Goal: Communication & Community: Answer question/provide support

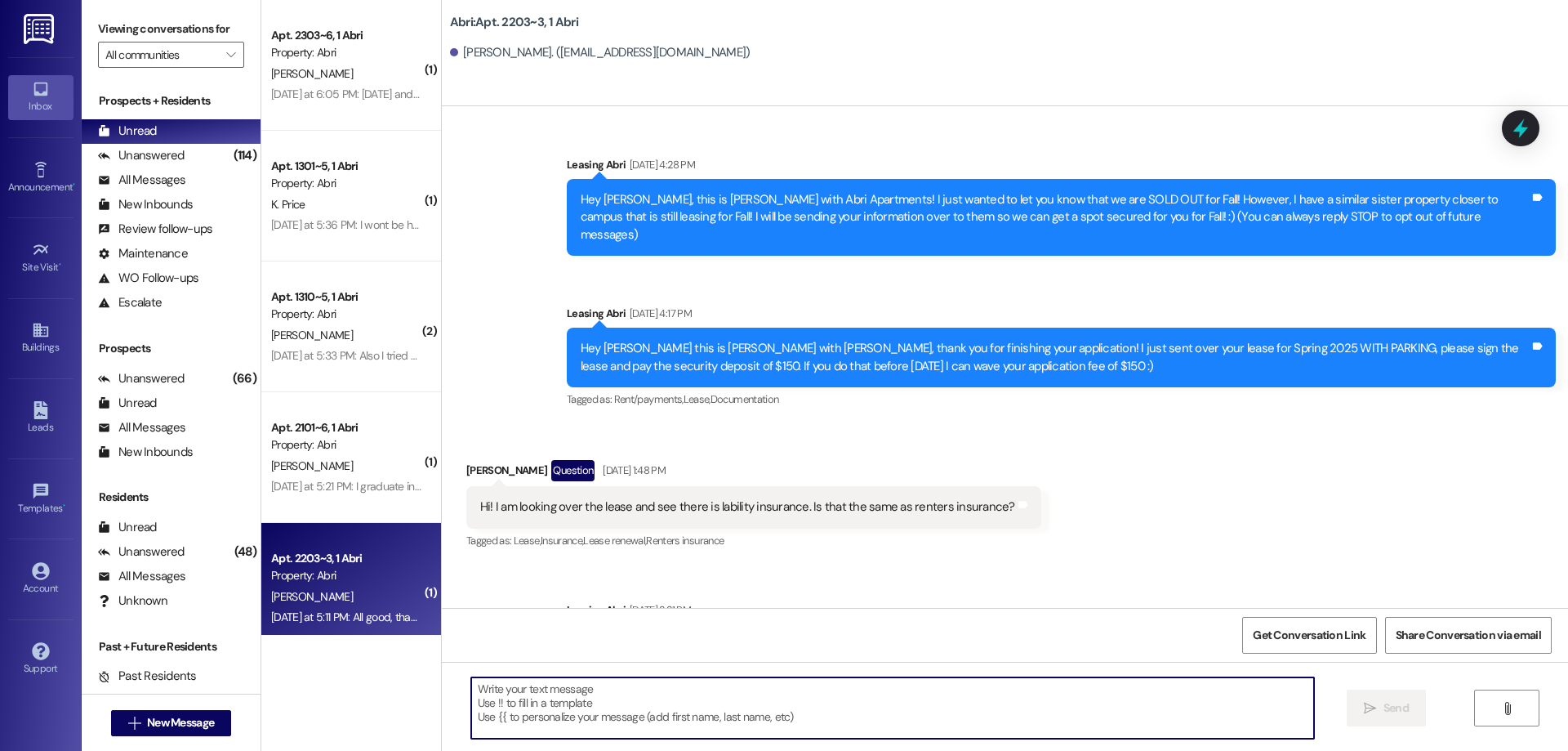
scroll to position [19293, 0]
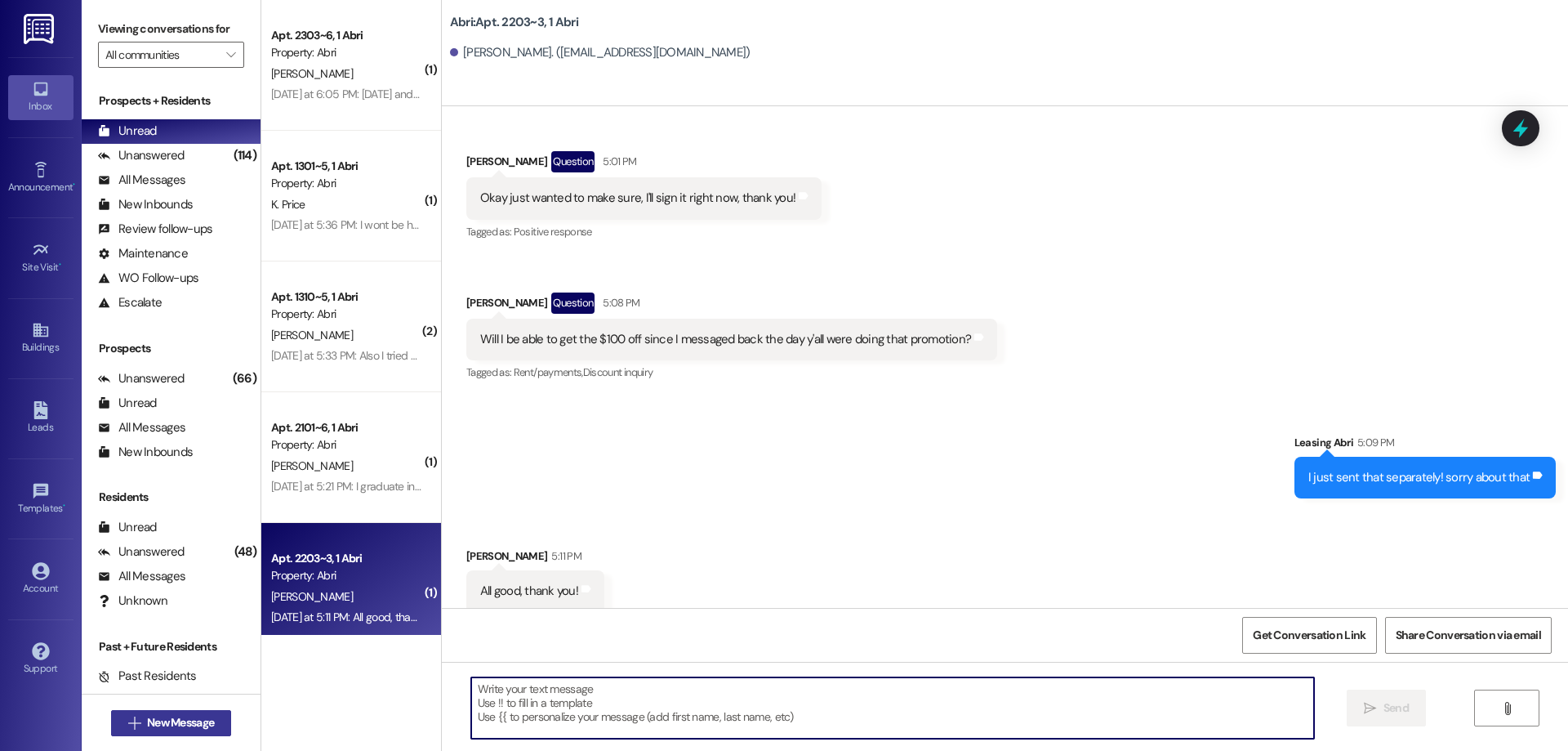
click at [176, 723] on span "New Message" at bounding box center [180, 722] width 67 height 17
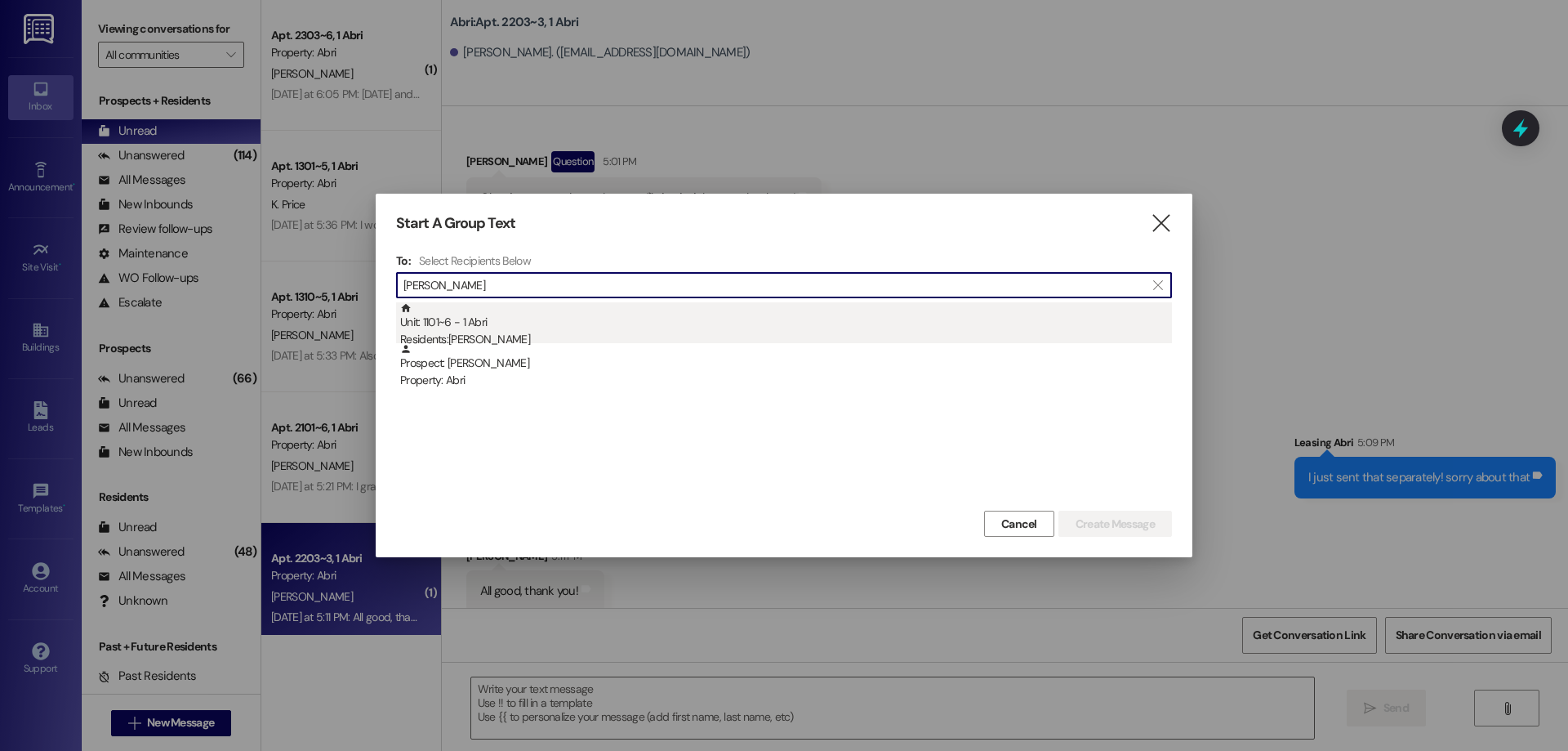
type input "[PERSON_NAME]"
click at [485, 332] on div "Residents: [PERSON_NAME]" at bounding box center [786, 339] width 772 height 17
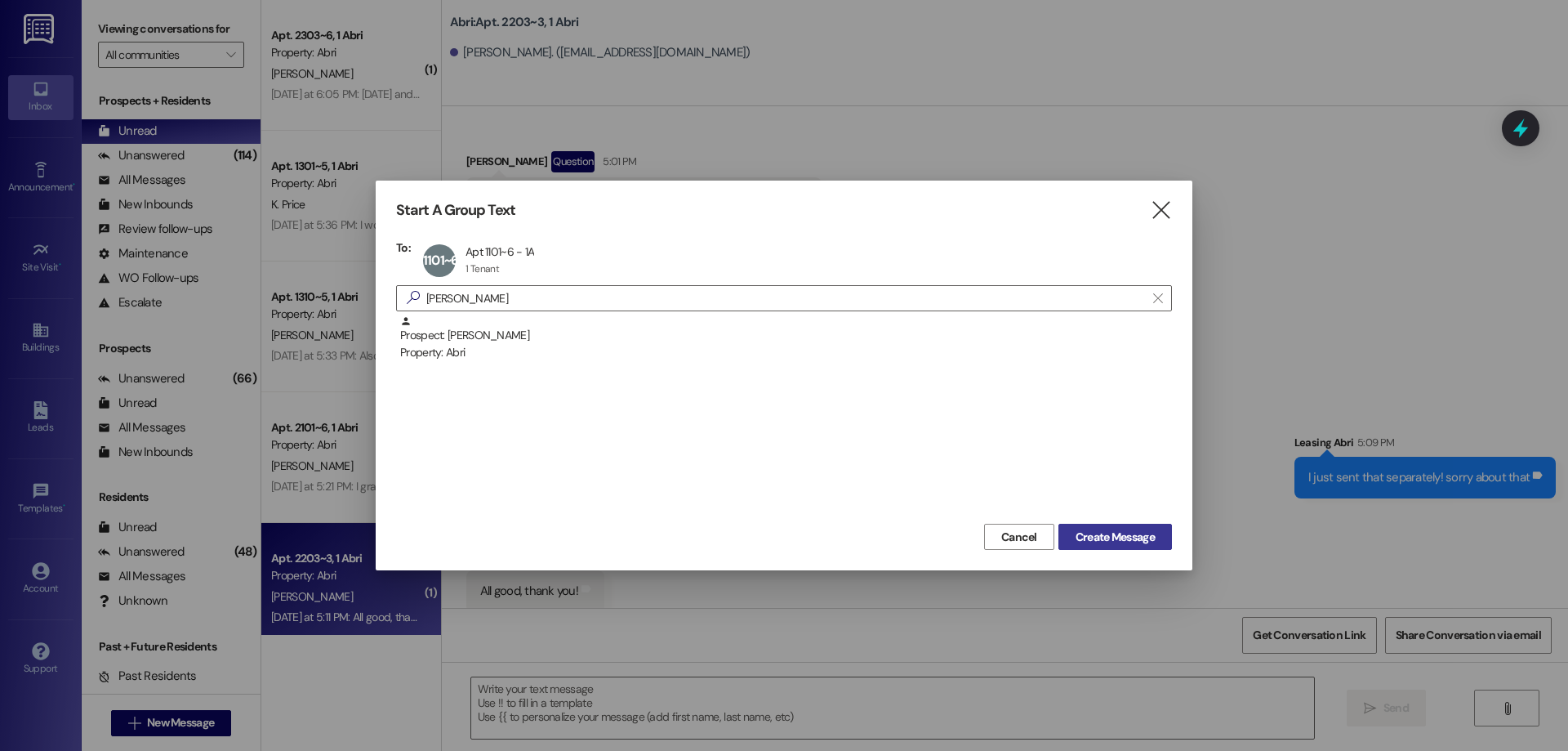
click at [1107, 526] on button "Create Message" at bounding box center [1115, 536] width 114 height 26
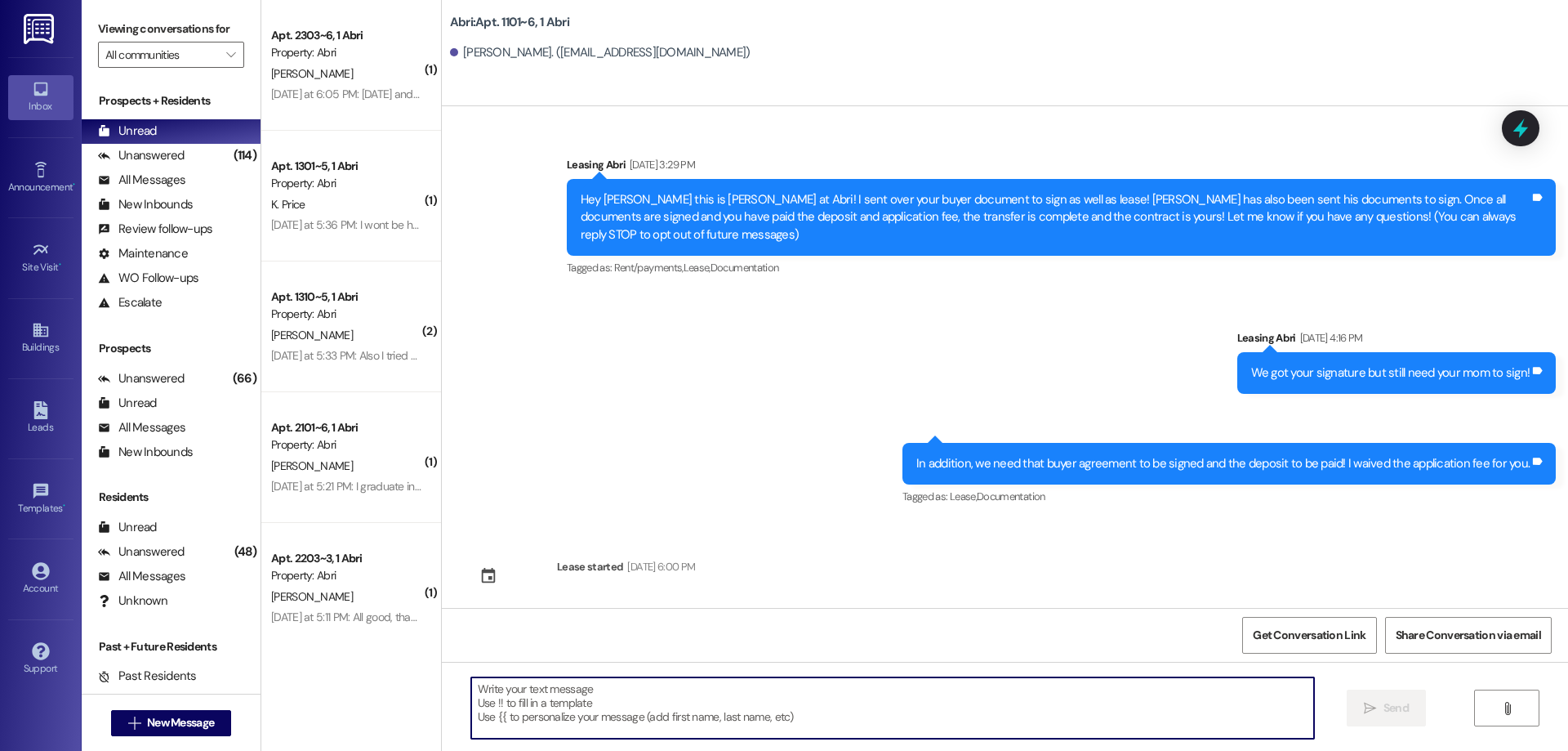
click at [564, 705] on textarea at bounding box center [893, 708] width 843 height 61
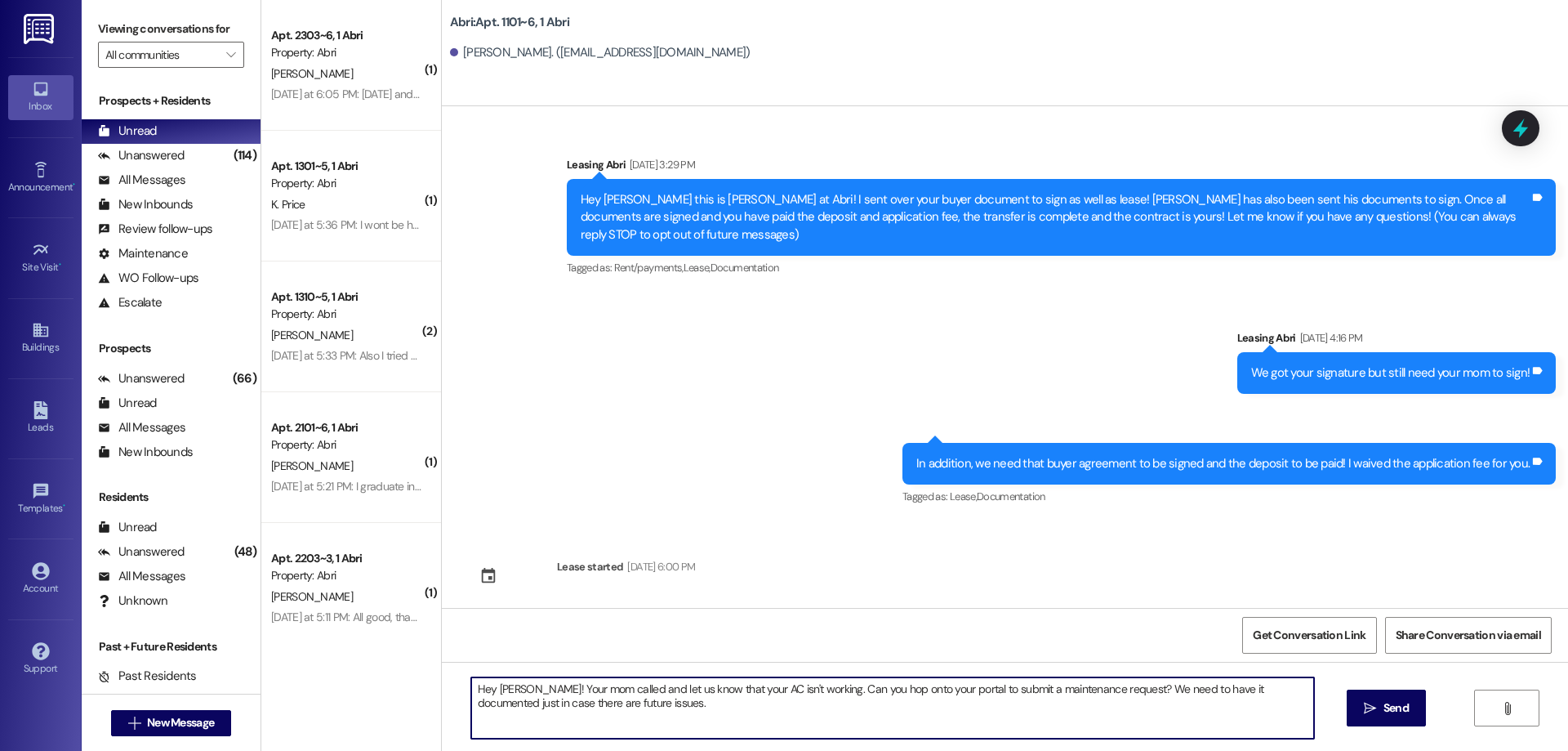
click at [796, 689] on textarea "Hey [PERSON_NAME]! Your mom called and let us know that your AC isn't working. …" at bounding box center [893, 708] width 843 height 61
type textarea "Hey [PERSON_NAME]! Your mom called and let us know that your AC isn't working. …"
click at [1399, 714] on span "Send" at bounding box center [1396, 708] width 26 height 17
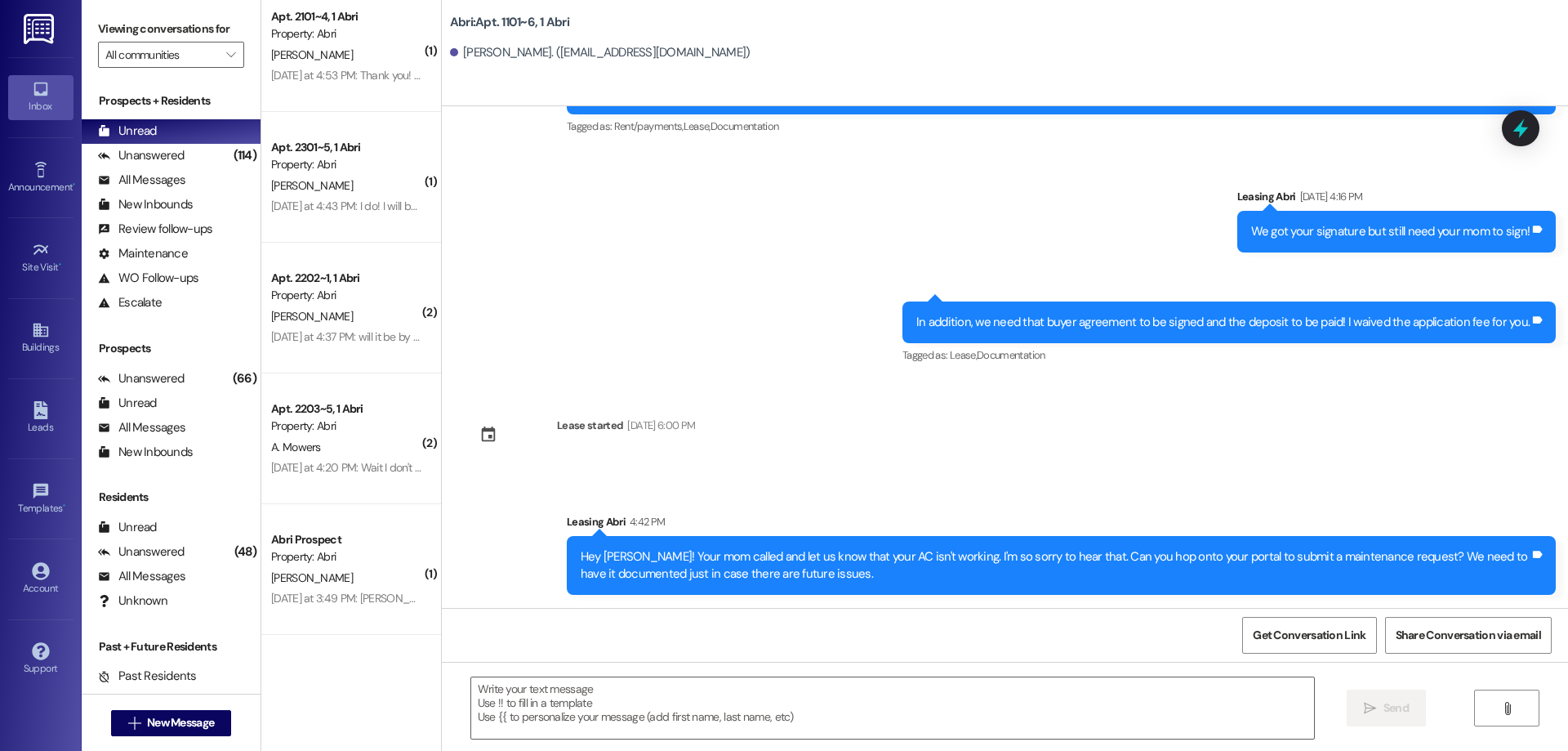
scroll to position [255, 0]
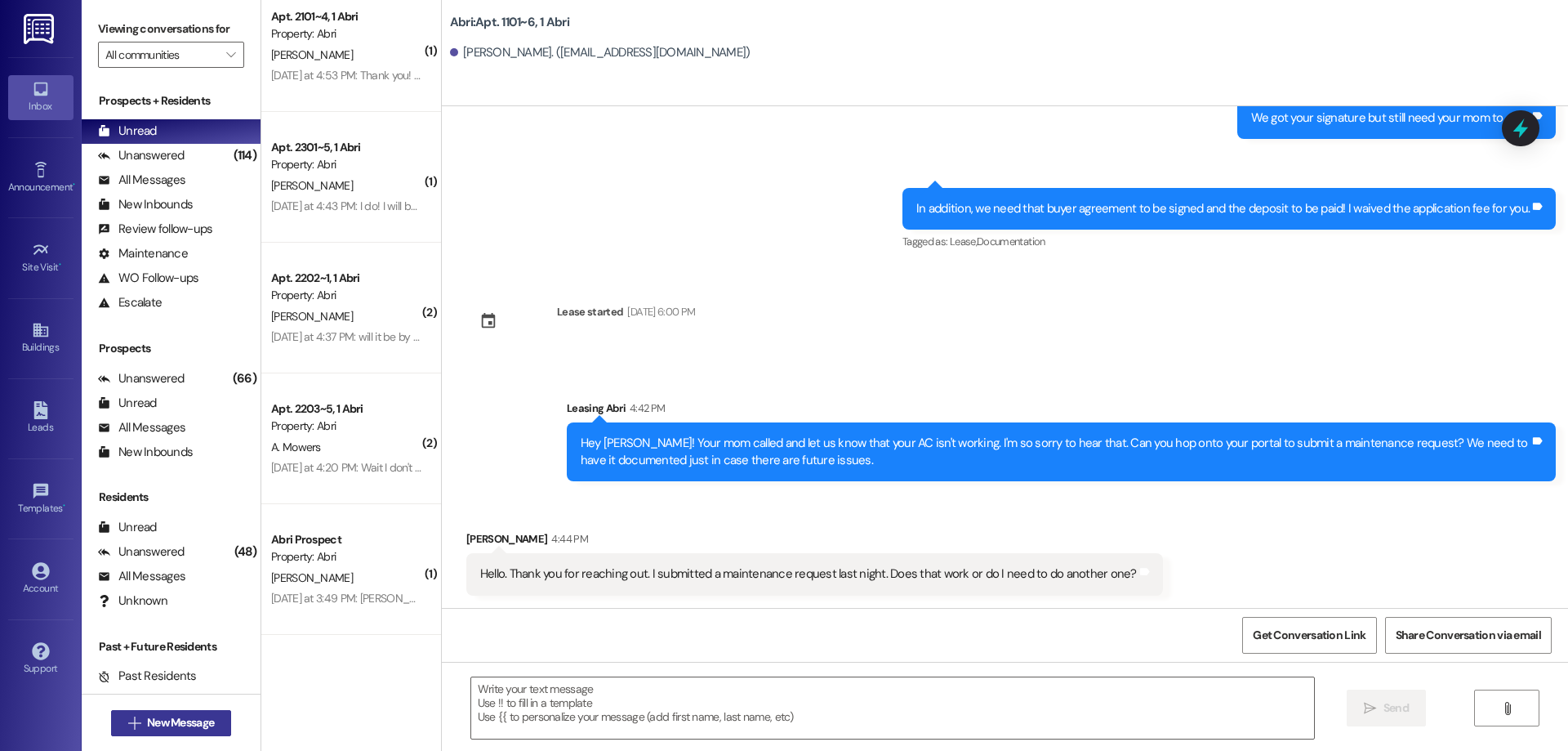
click at [206, 721] on span "New Message" at bounding box center [180, 722] width 67 height 17
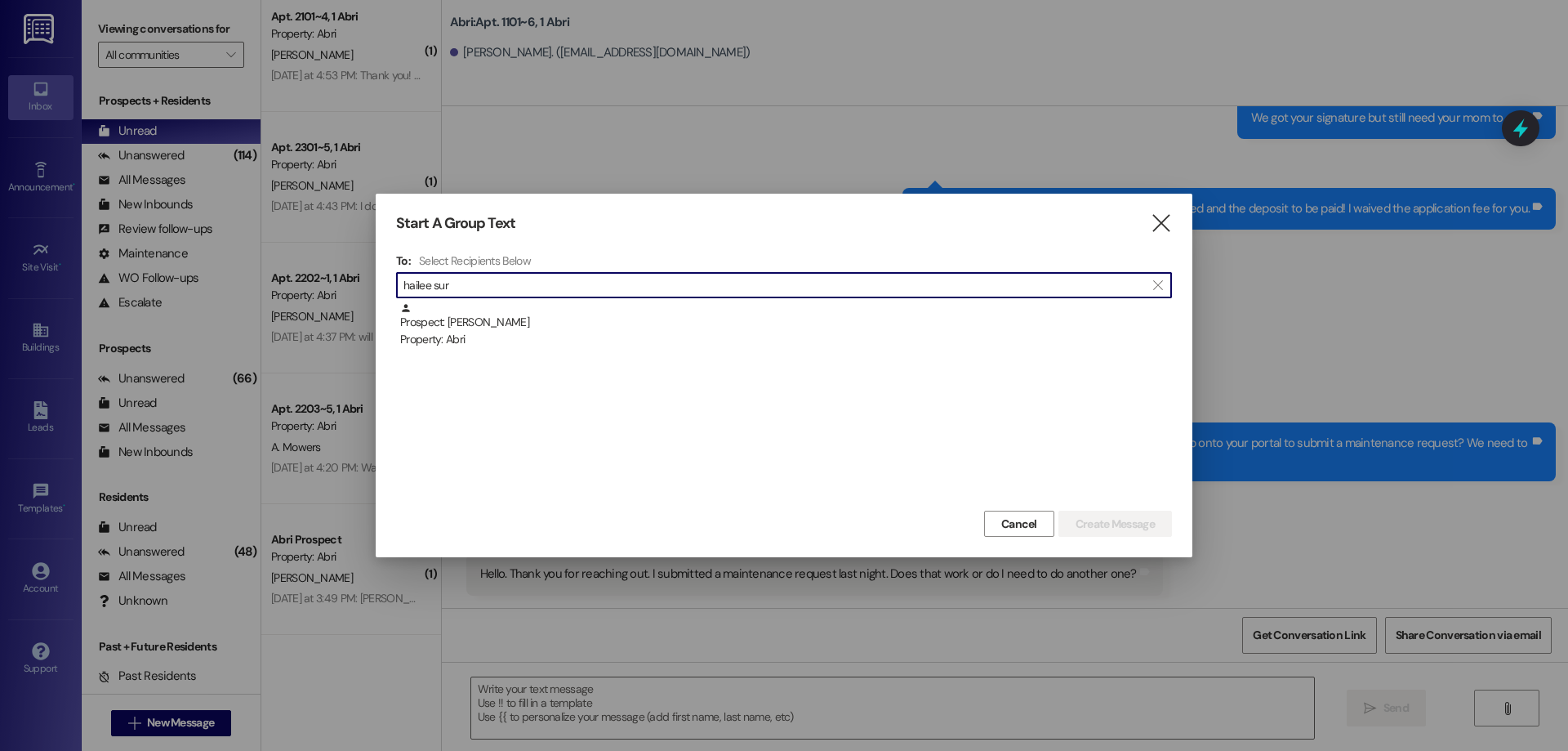
type input "hailee sur"
click at [563, 319] on div "Prospect: [PERSON_NAME][GEOGRAPHIC_DATA] Property: Abri" at bounding box center [786, 326] width 772 height 46
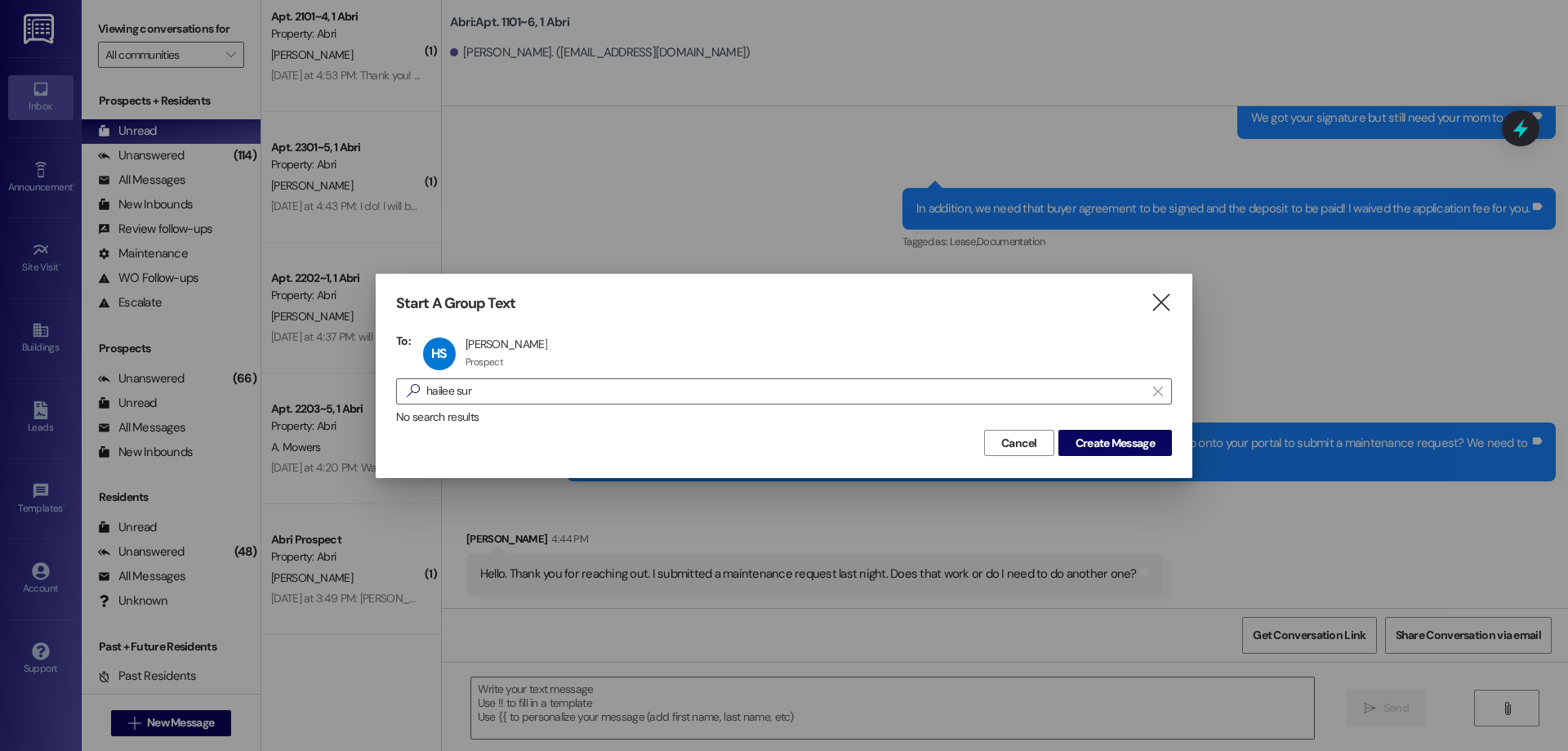
click at [486, 326] on div "Start A Group Text  To: HS Hailee [GEOGRAPHIC_DATA] Hailee [GEOGRAPHIC_DATA] P…" at bounding box center [784, 375] width 816 height 203
click at [1136, 451] on button "Create Message" at bounding box center [1115, 442] width 114 height 26
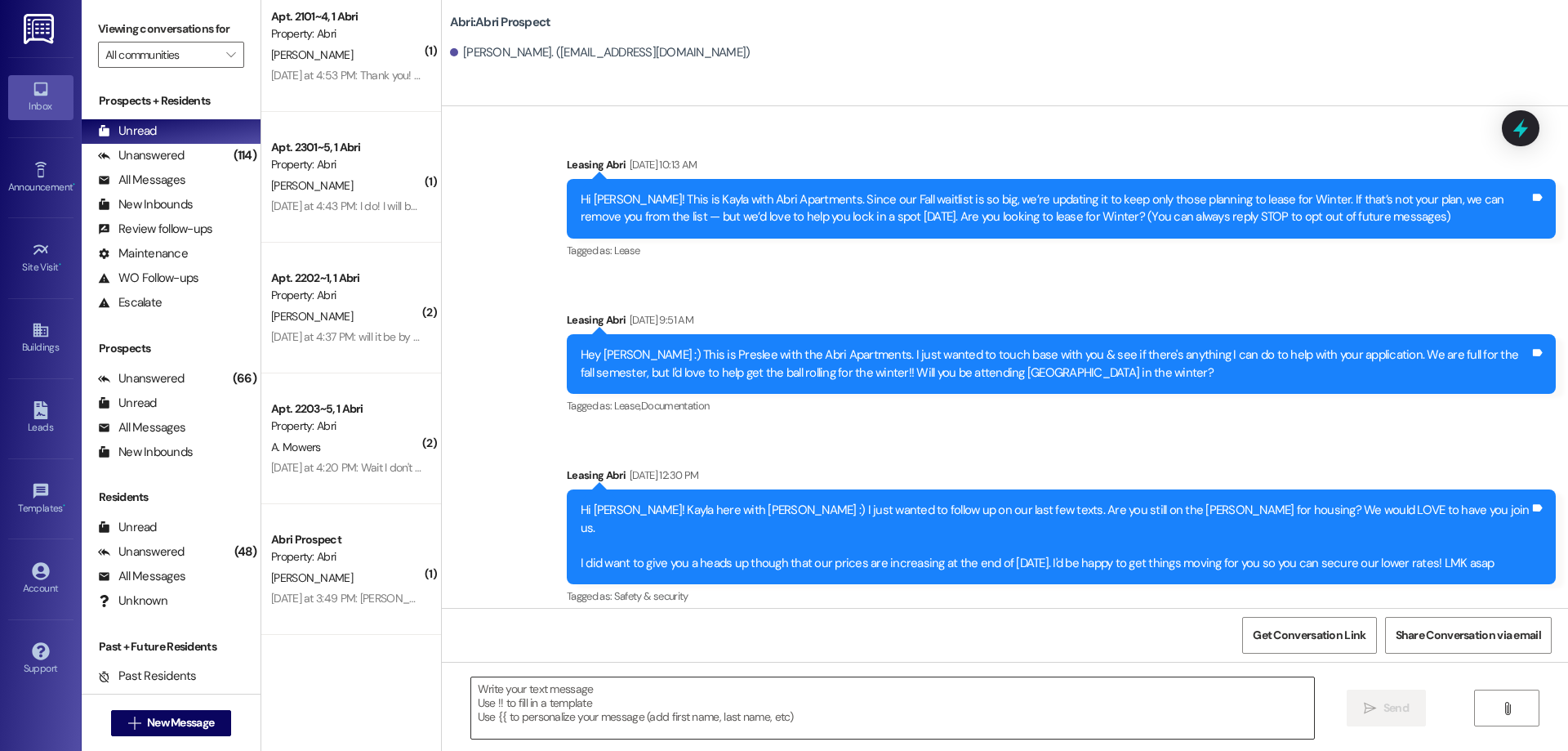
scroll to position [517, 0]
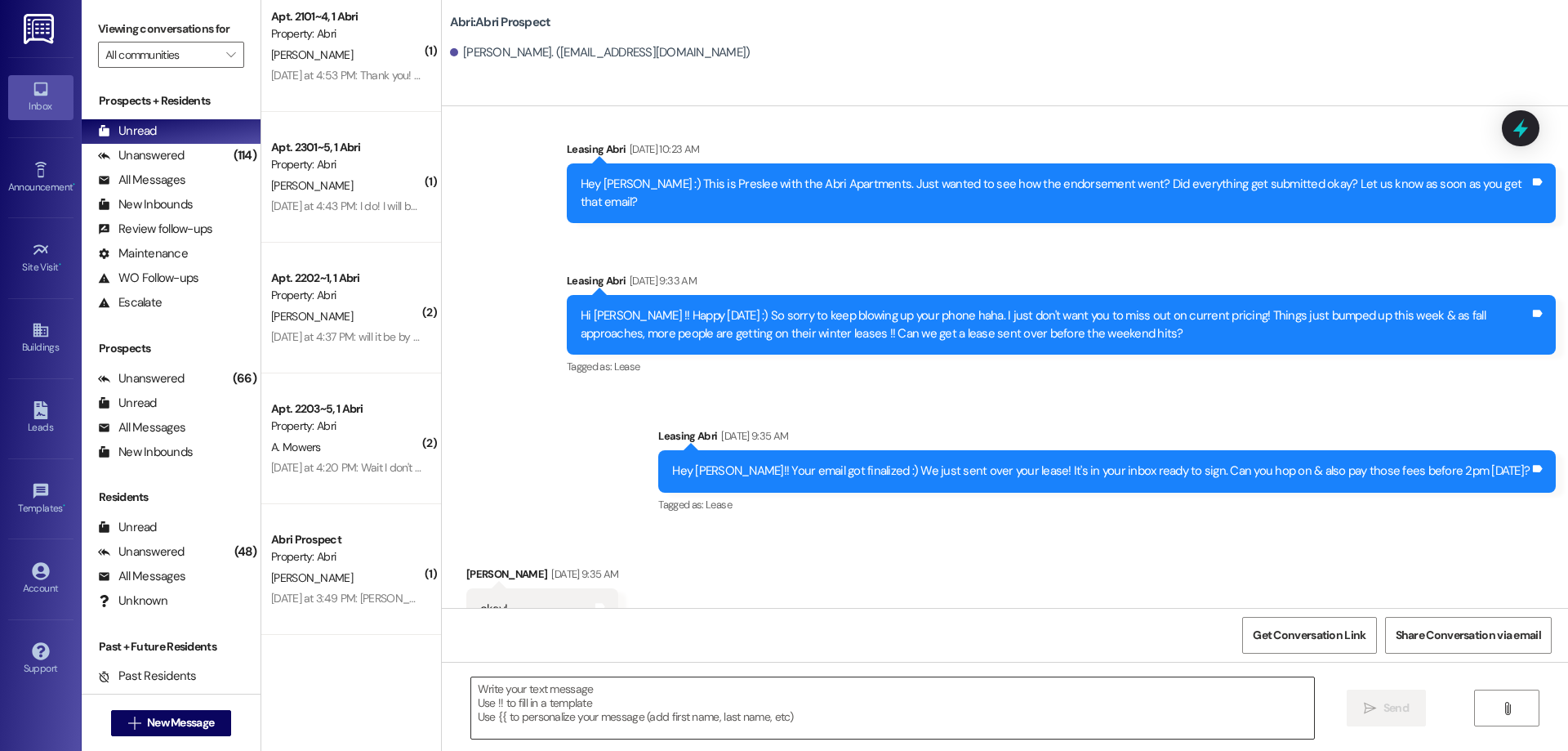
click at [542, 701] on textarea at bounding box center [893, 708] width 843 height 61
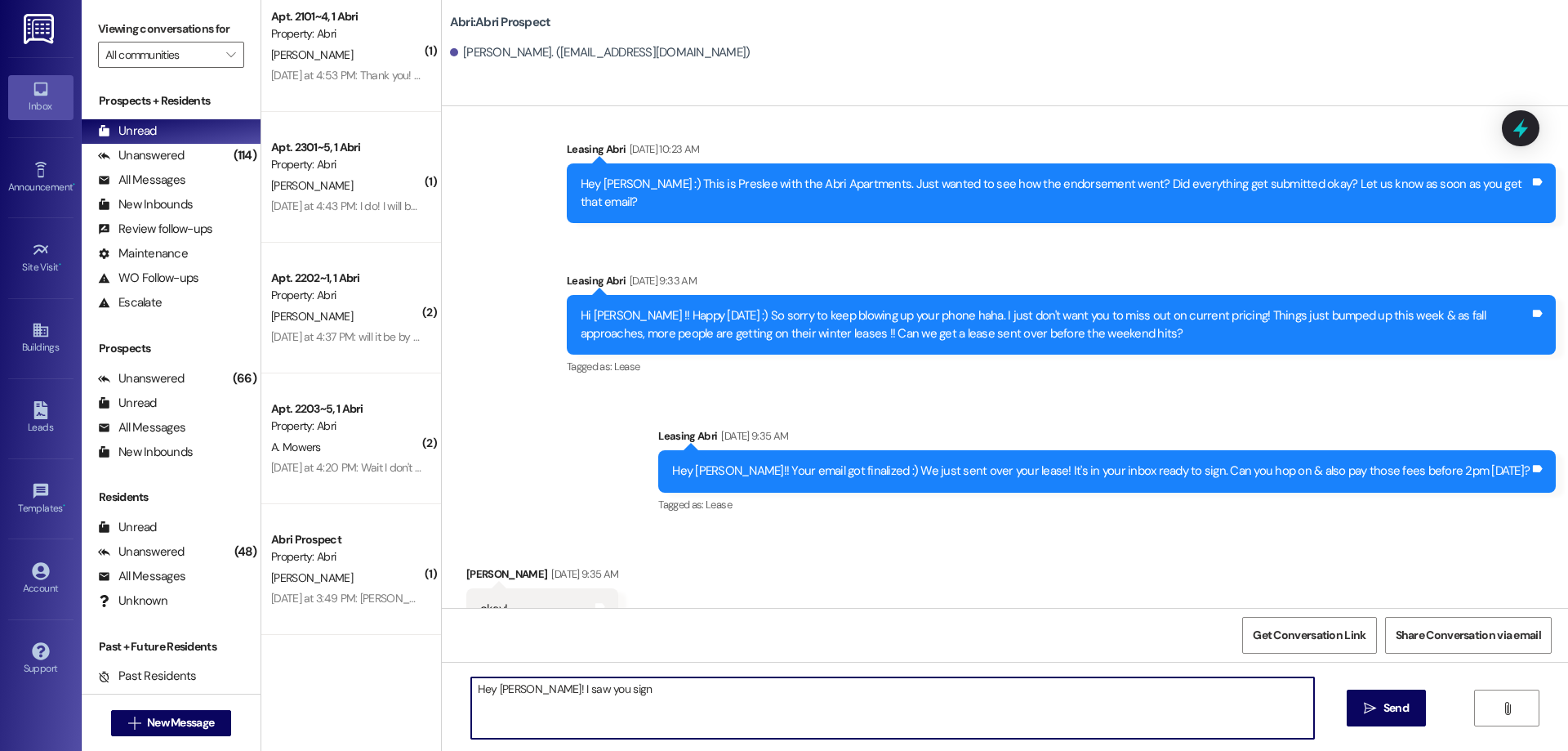
type textarea "Hey [PERSON_NAME]! I saw you signe"
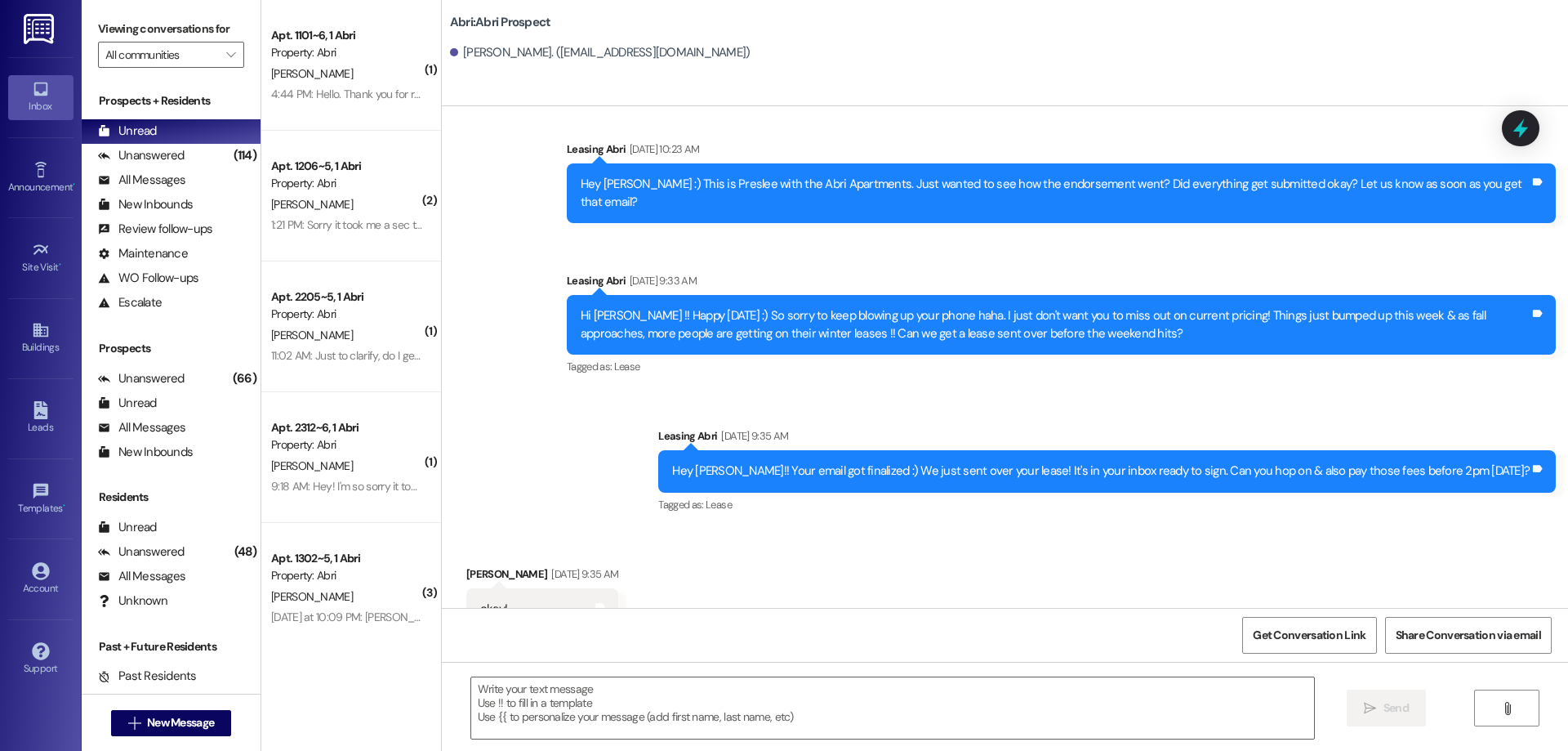
scroll to position [1156, 0]
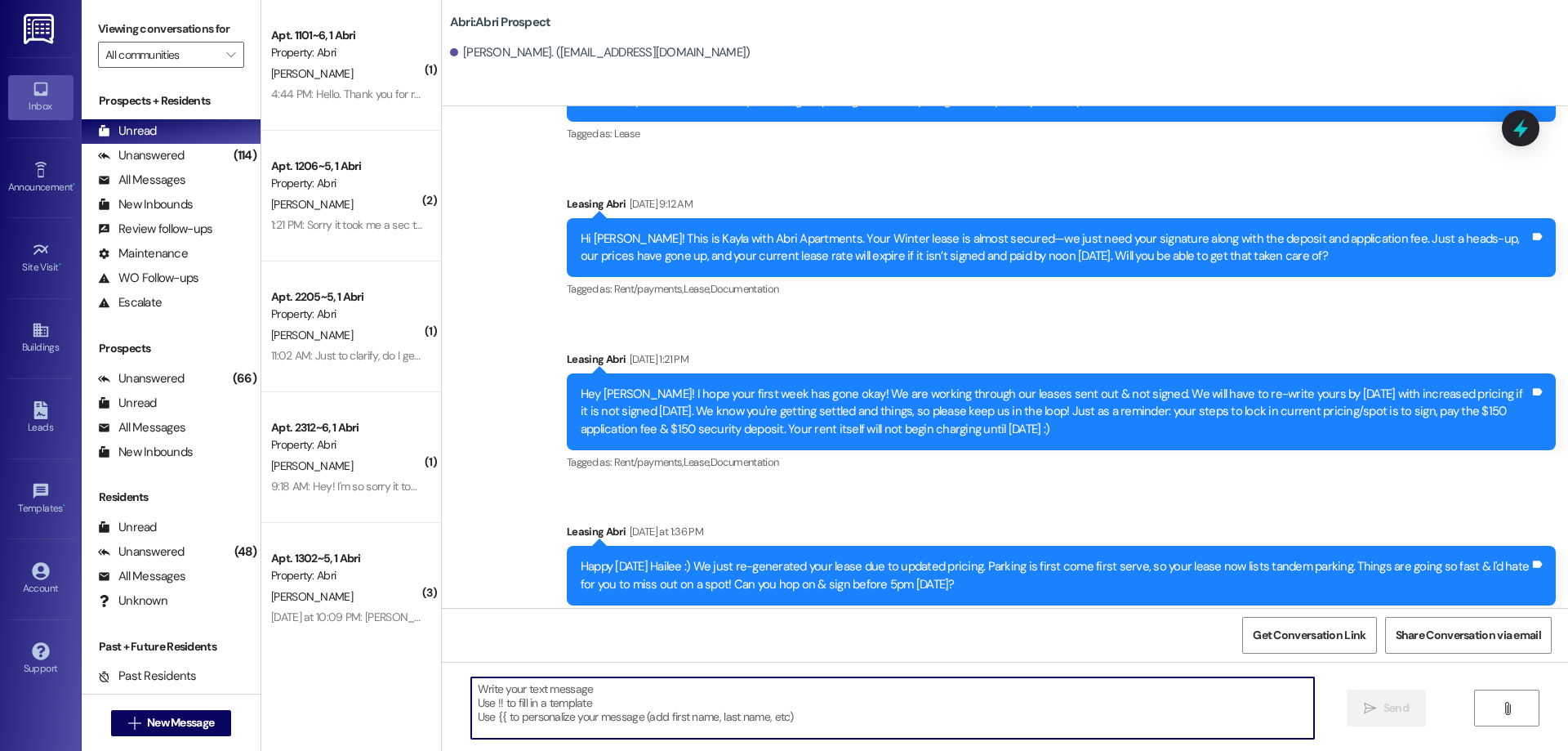
click at [819, 723] on textarea at bounding box center [893, 708] width 843 height 61
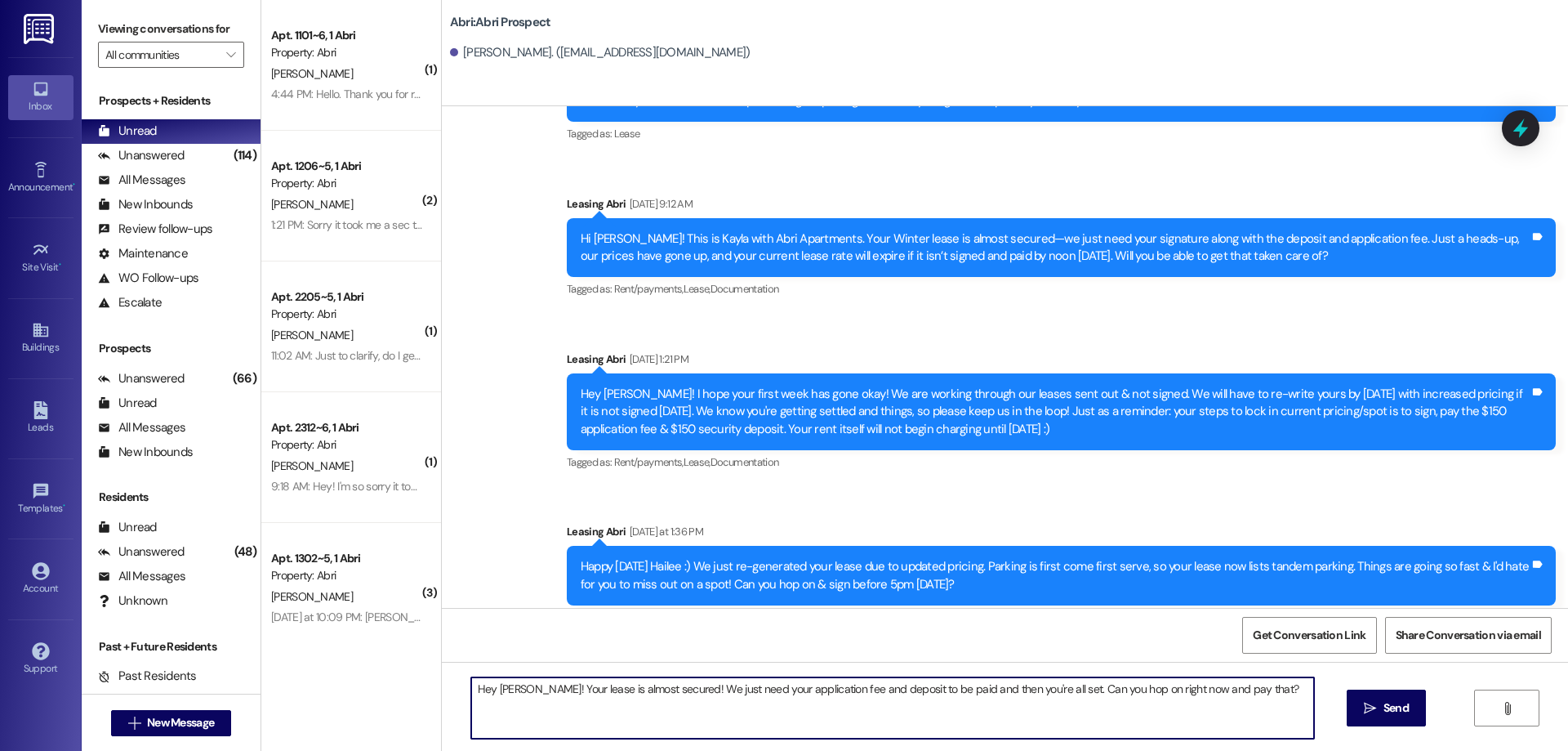
type textarea "Hey [PERSON_NAME]! Your lease is almost secured! We just need your application …"
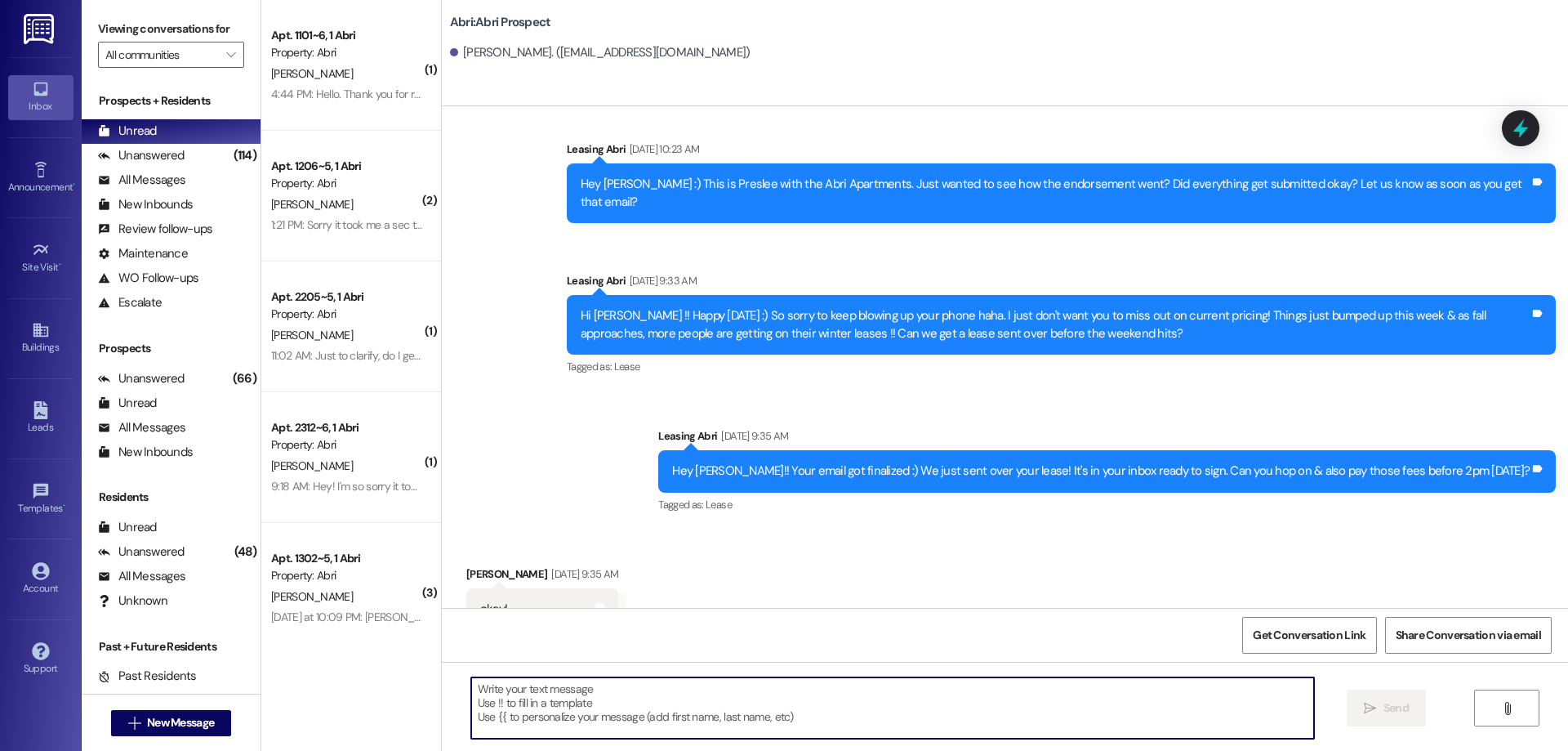
scroll to position [1269, 0]
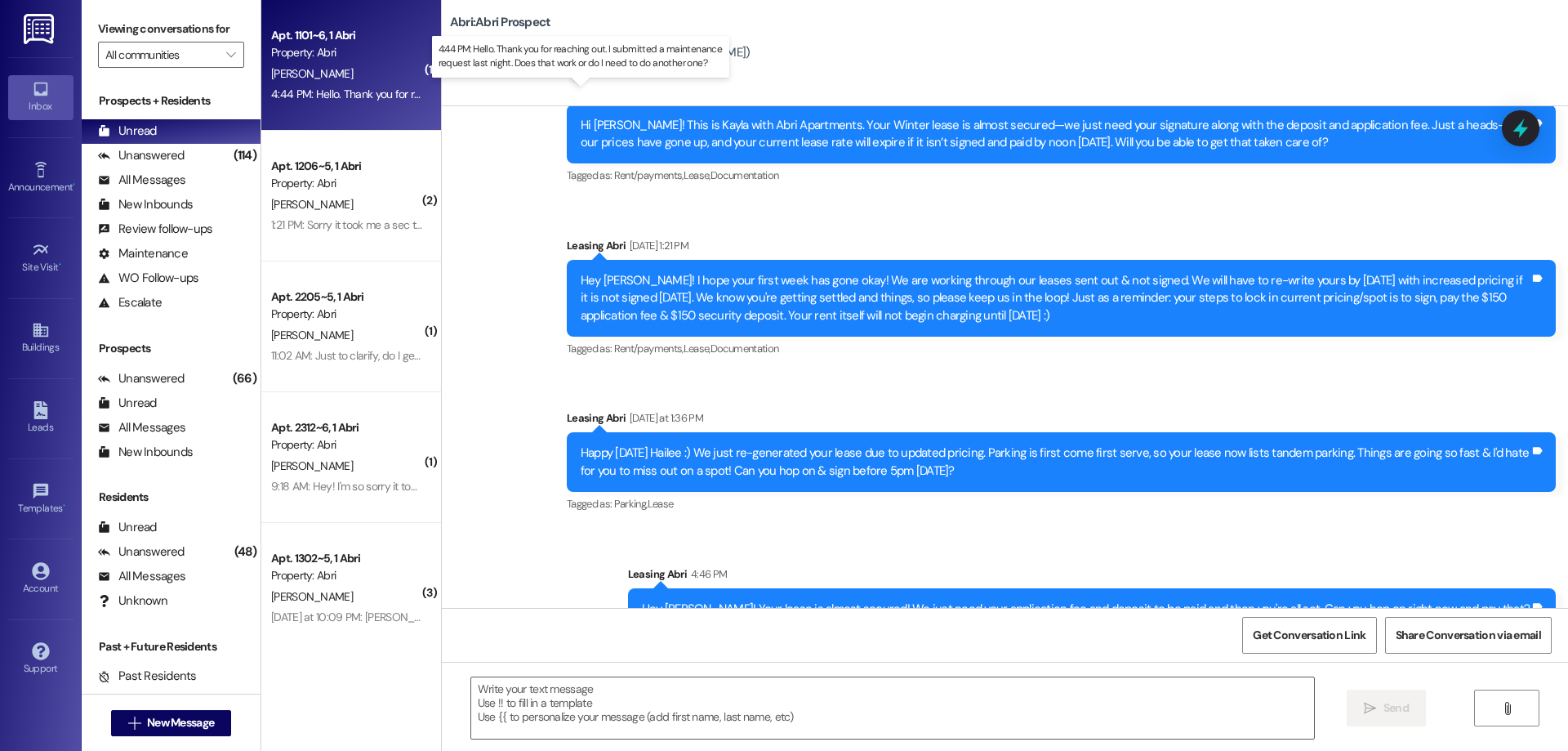
click at [363, 96] on div "4:44 PM: Hello. Thank you for reaching out. I submitted a maintenance request l…" at bounding box center [594, 94] width 644 height 15
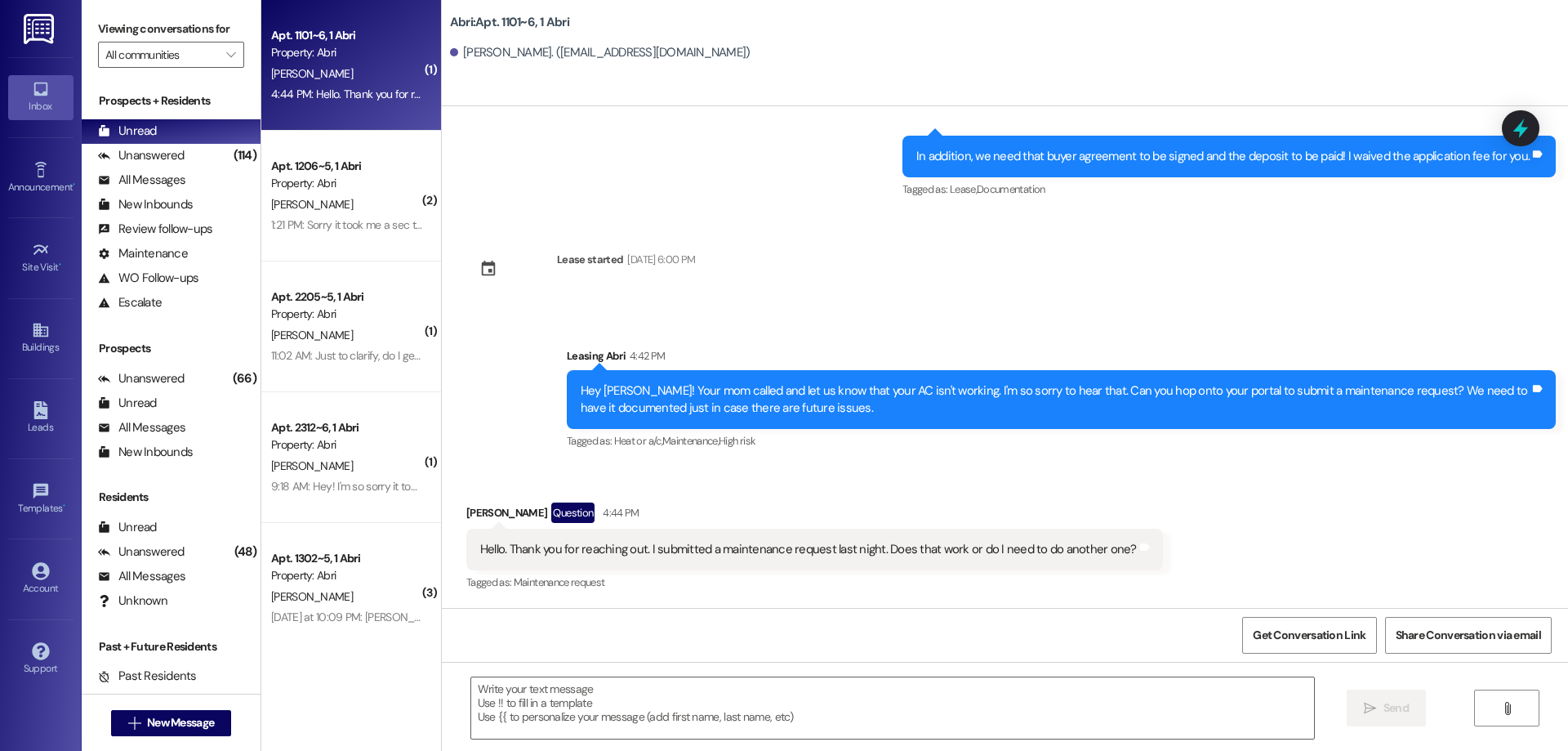
scroll to position [306, 0]
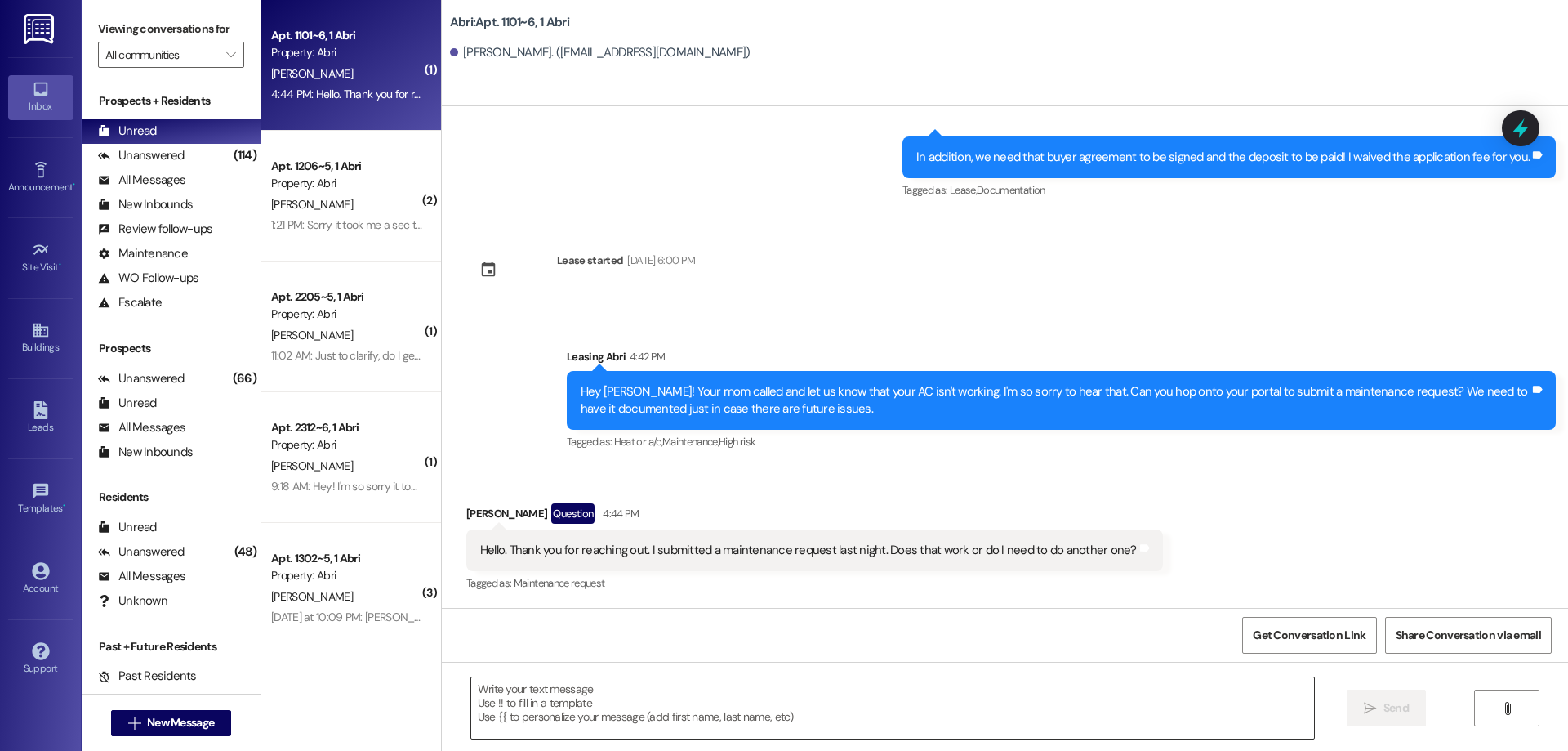
click at [752, 717] on textarea at bounding box center [893, 708] width 843 height 61
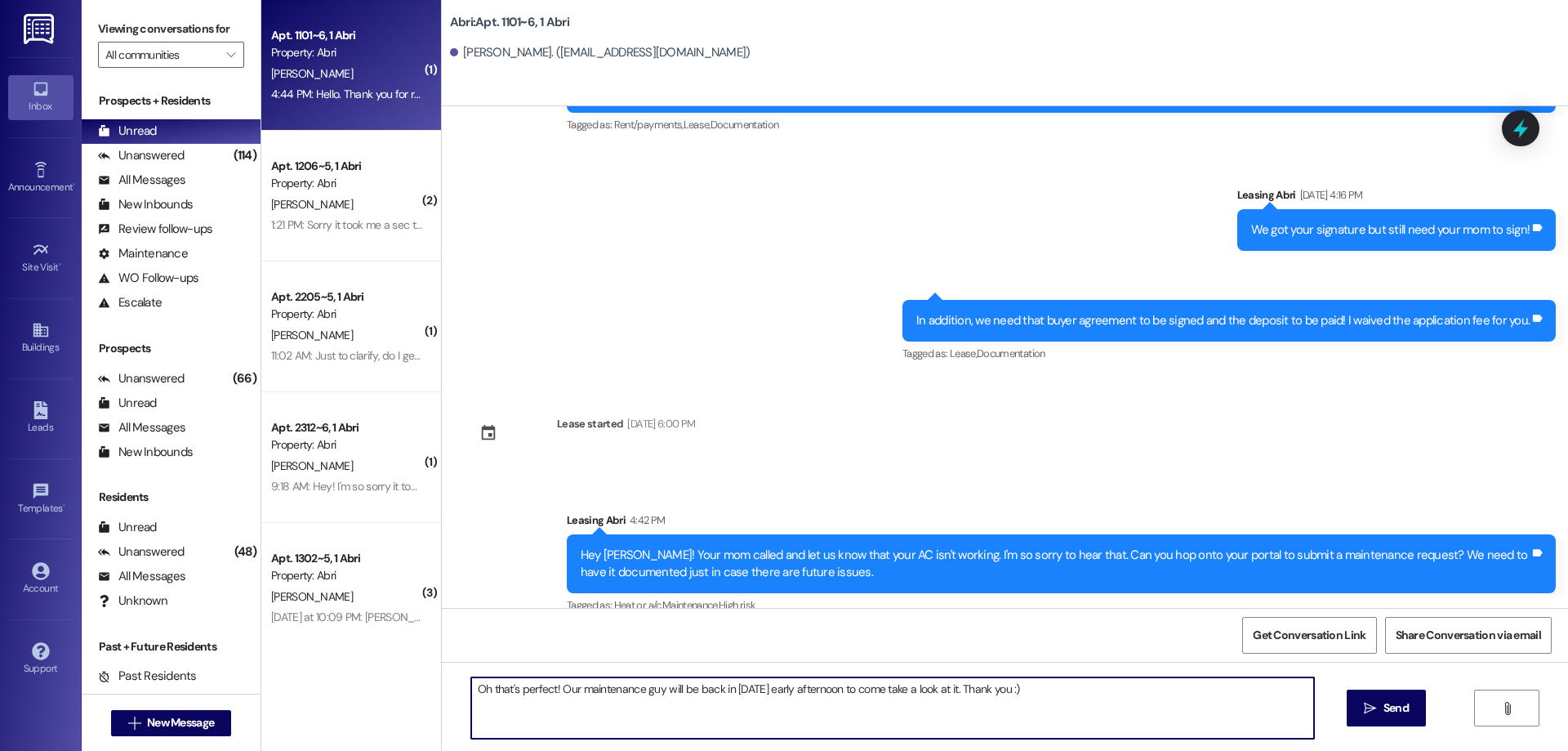
scroll to position [307, 0]
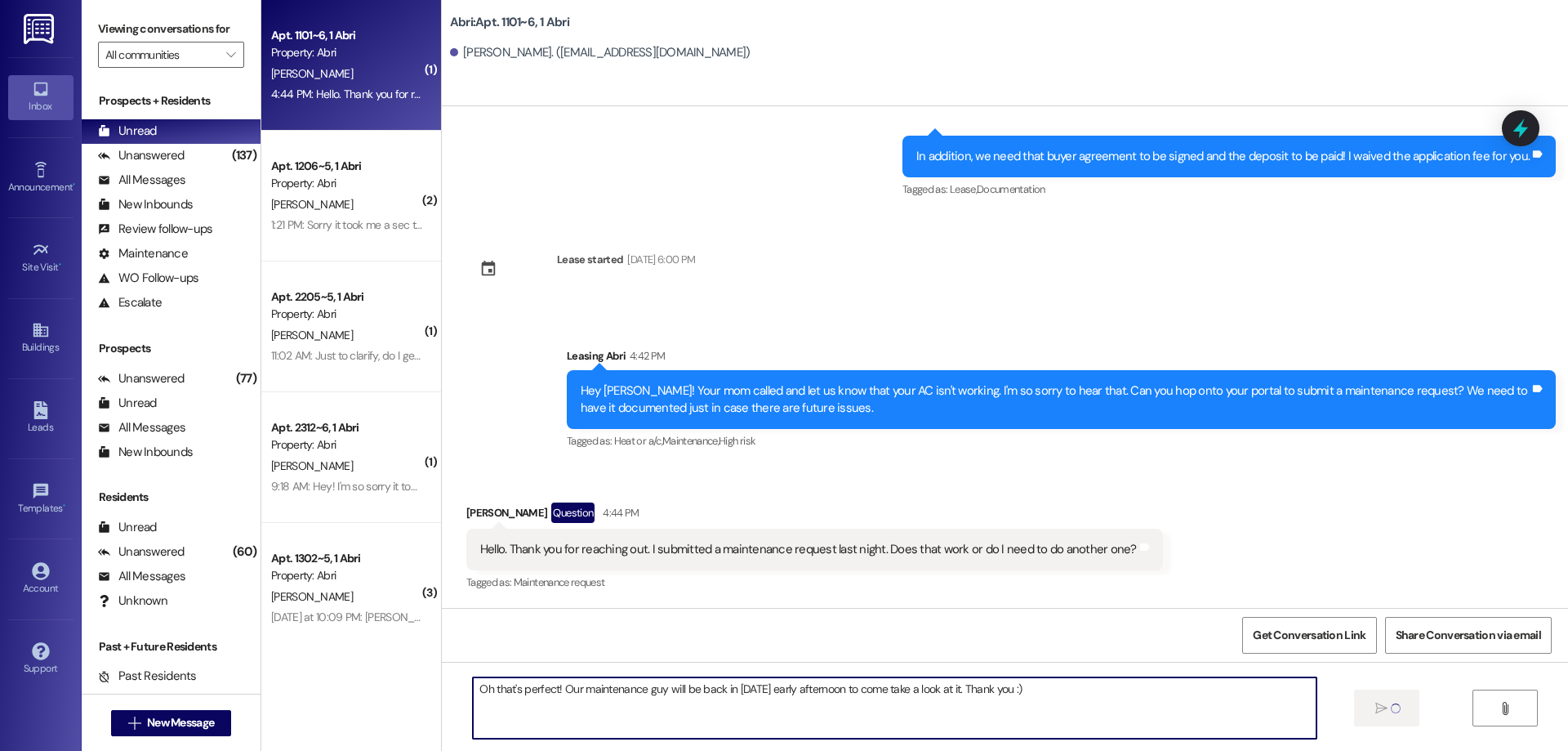
type textarea "Oh that's perfect! Our maintenance guy will be back in [DATE] early afternoon t…"
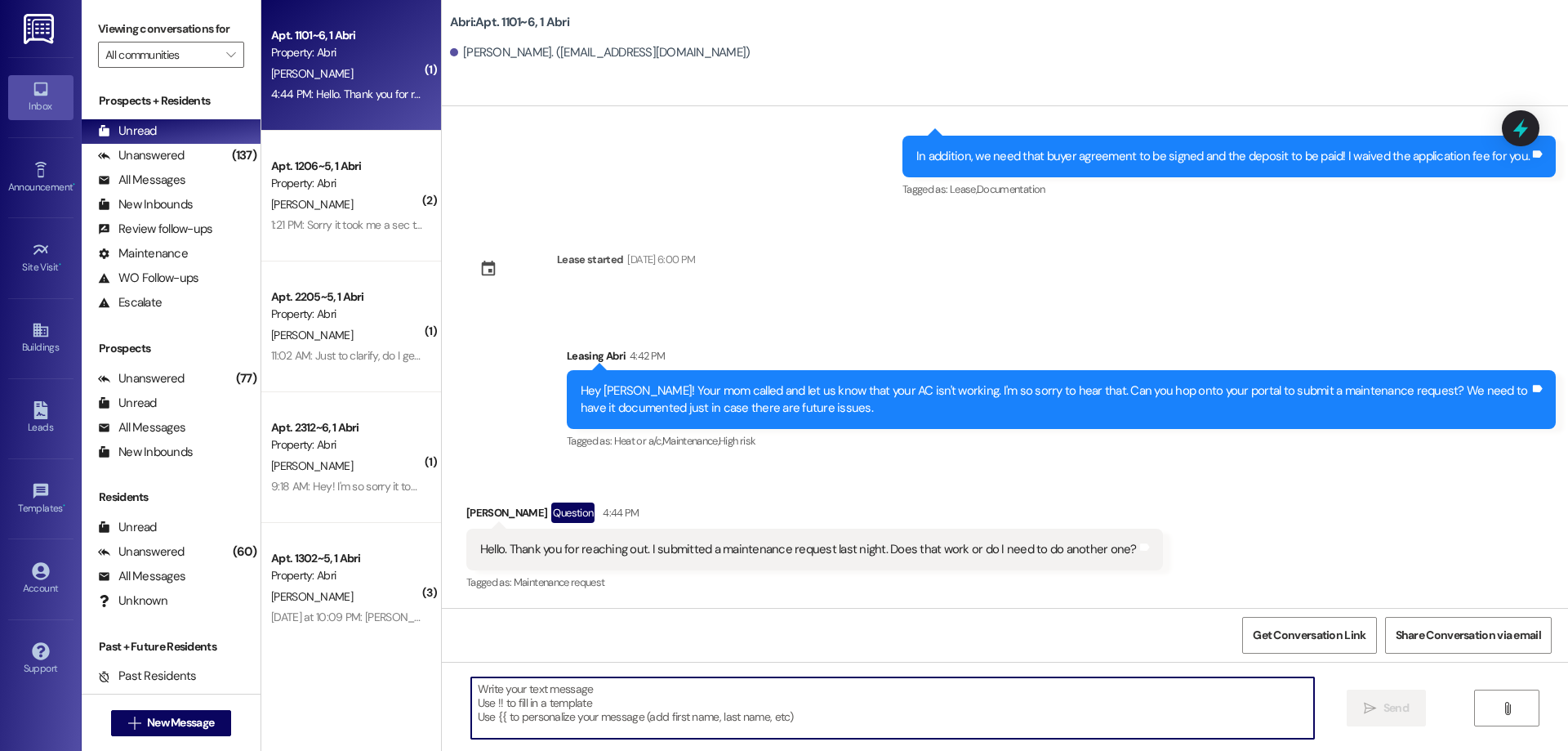
scroll to position [306, 0]
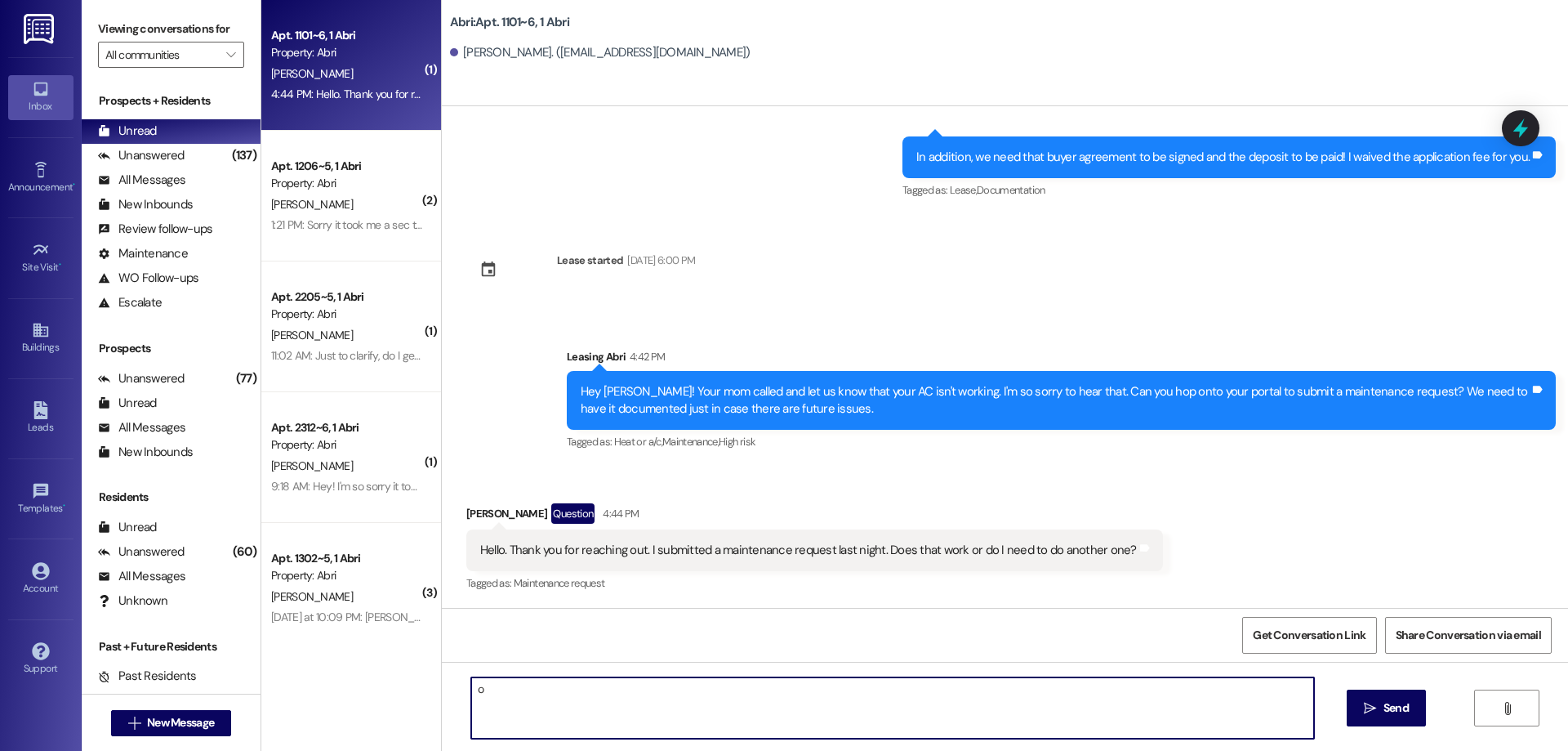
type textarea "o"
type textarea "Can we send over a renewal for you for the Winter? We would love to have you st…"
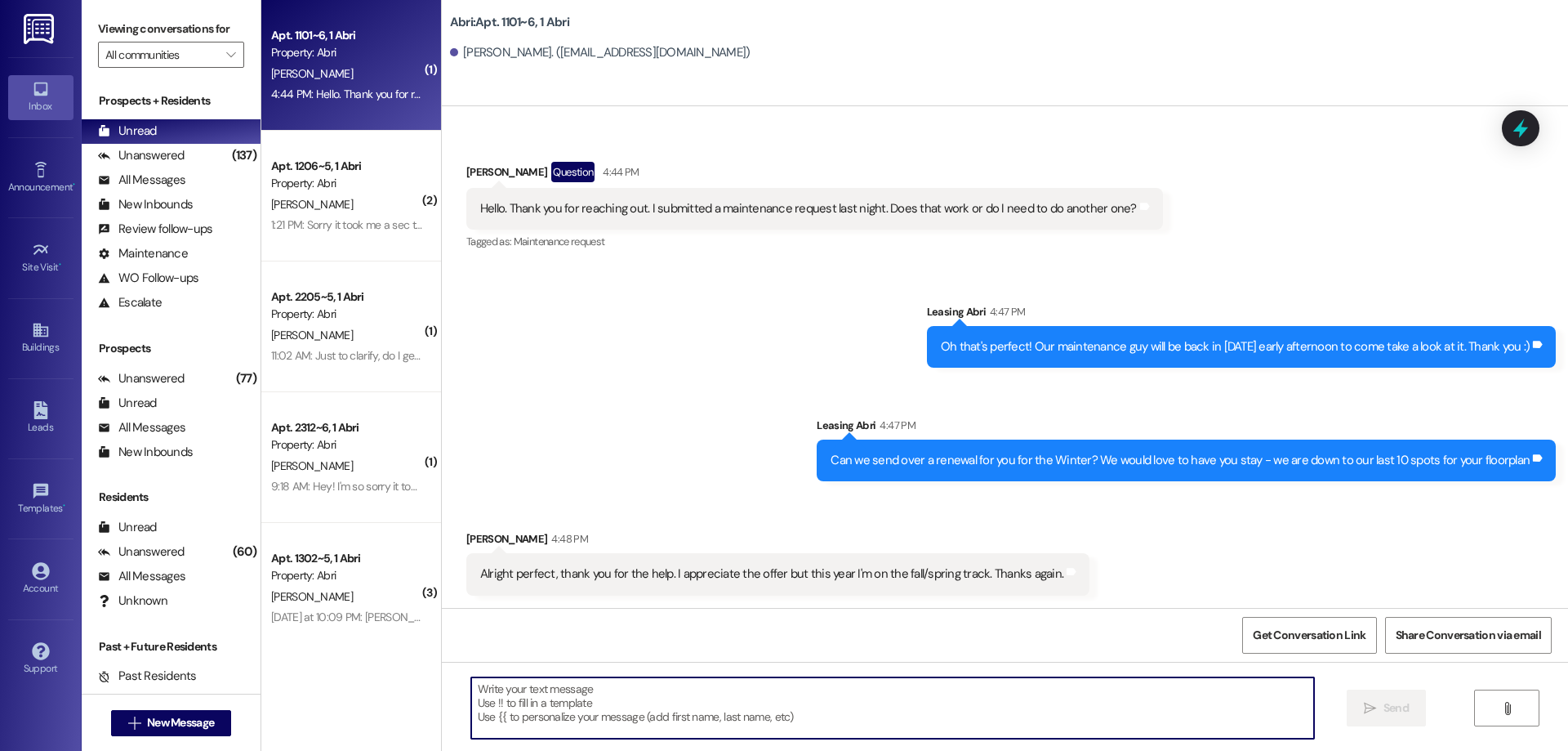
scroll to position [649, 0]
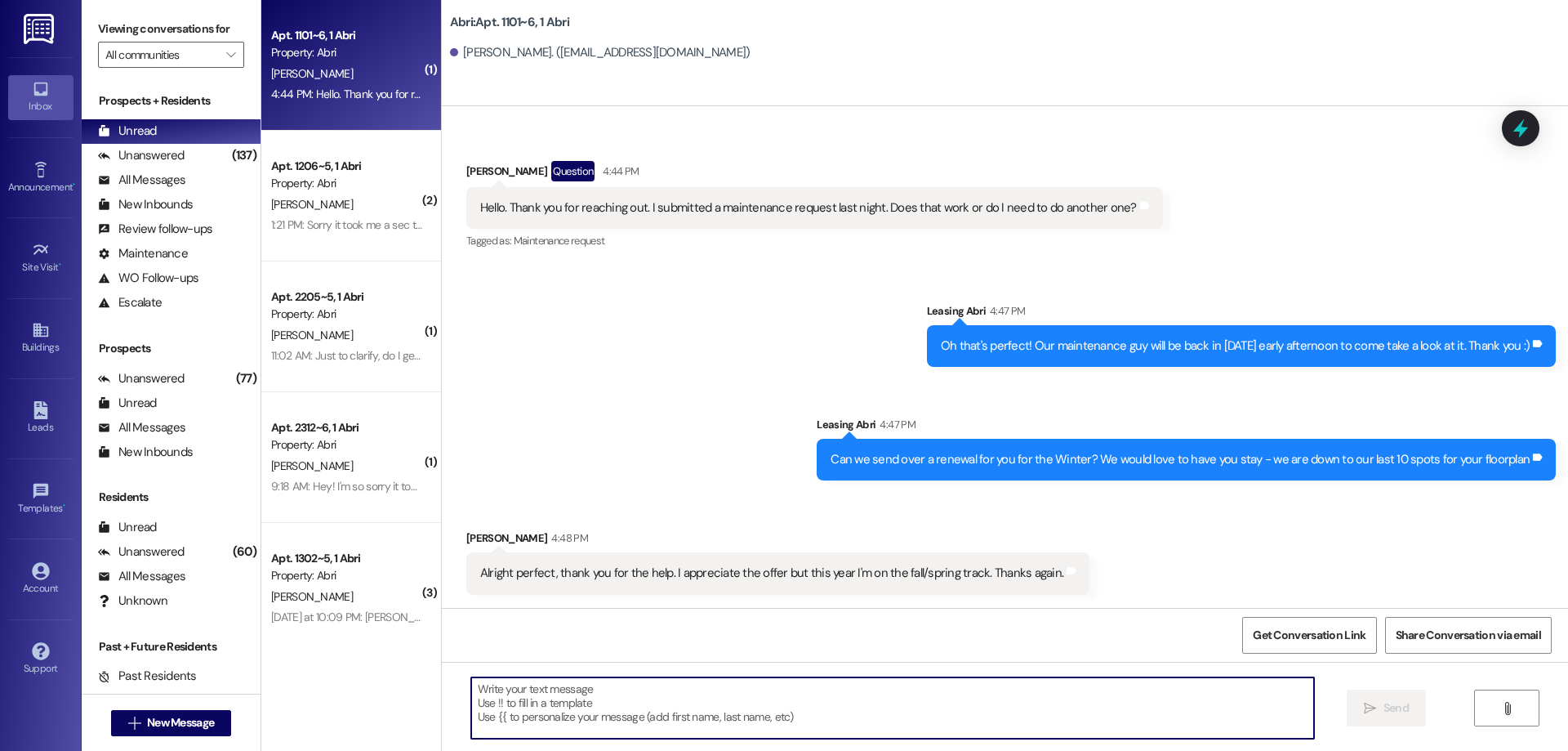
click at [921, 692] on textarea at bounding box center [893, 708] width 843 height 61
type textarea "O"
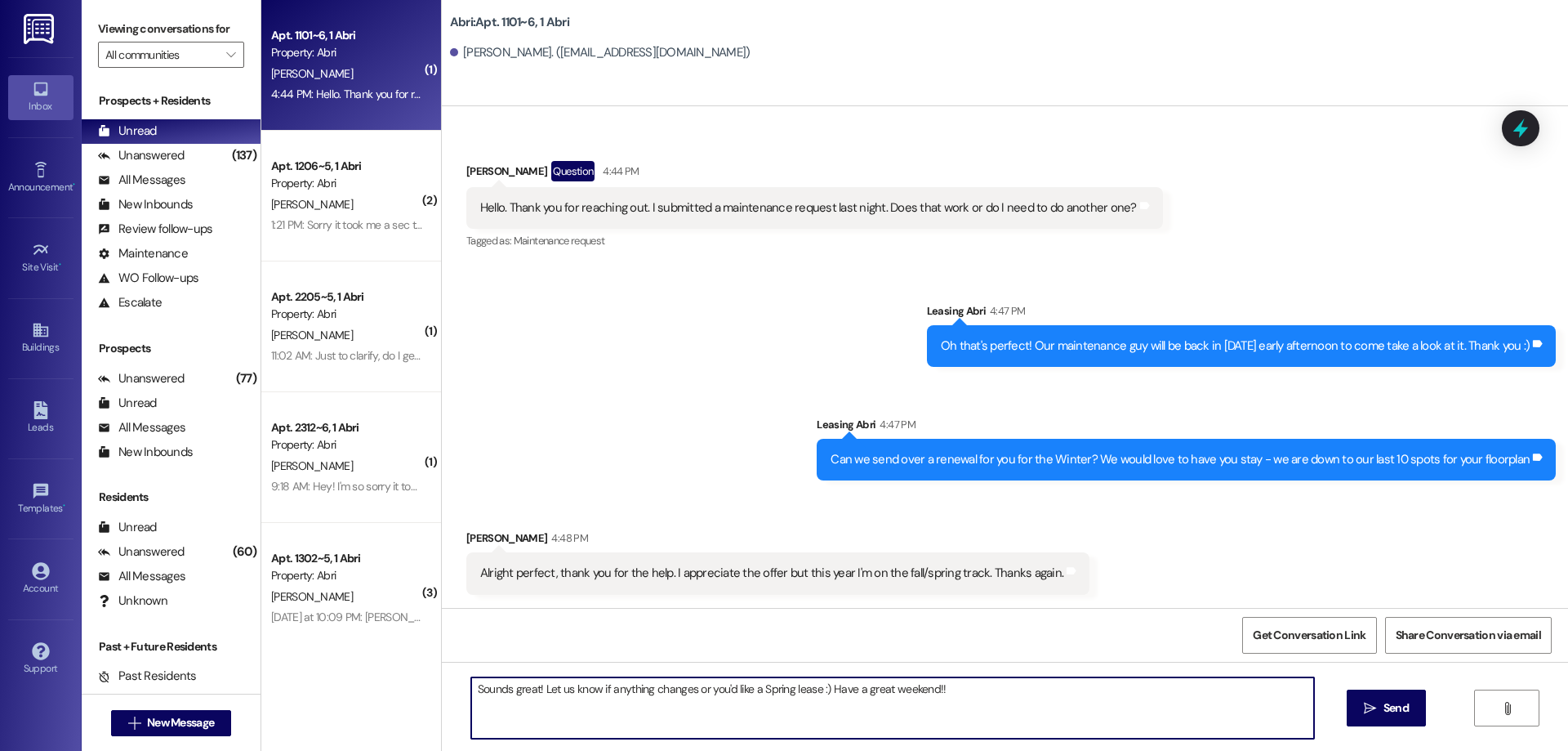
type textarea "Sounds great! Let us know if anything changes or you'd like a Spring lease :) H…"
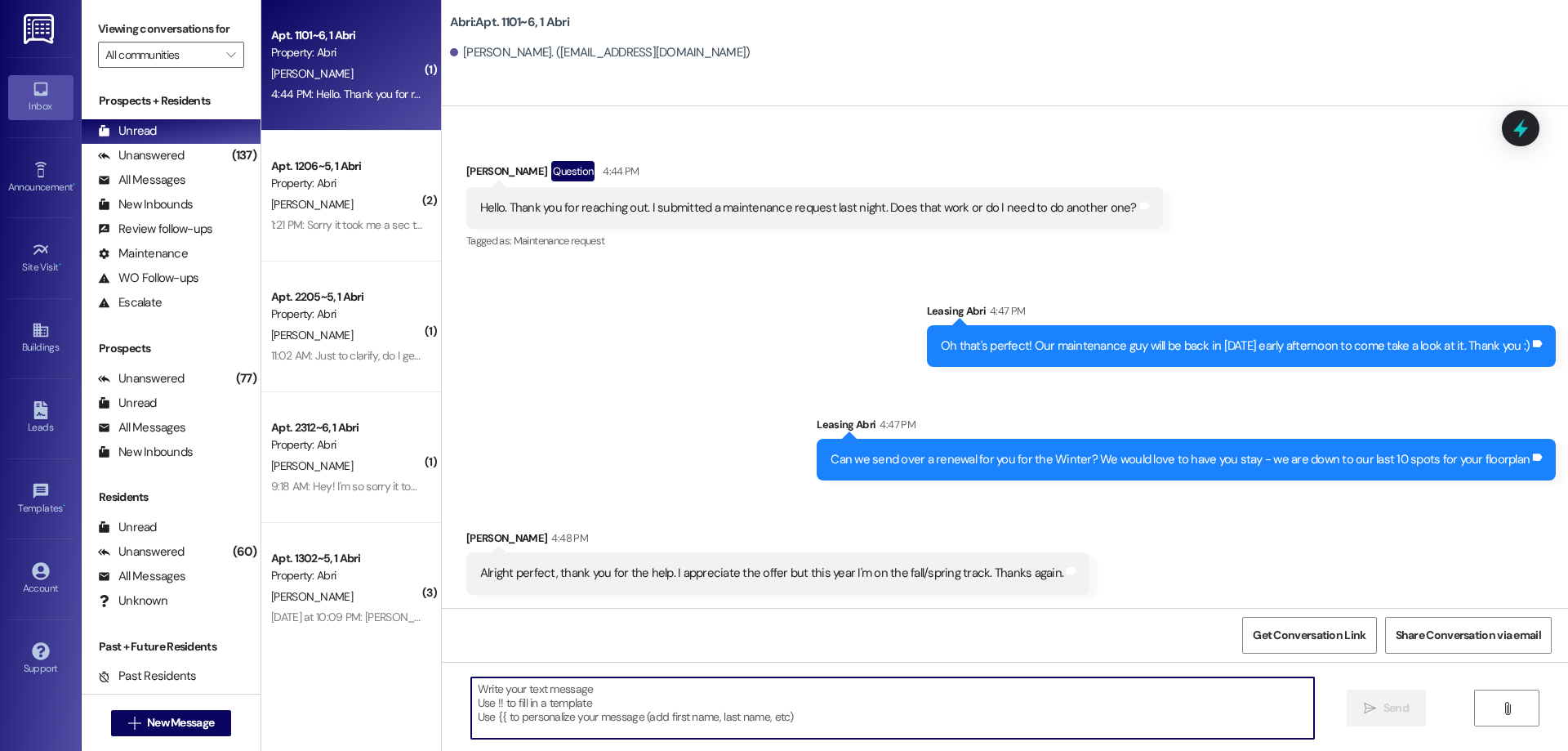
scroll to position [648, 0]
